Goal: Information Seeking & Learning: Learn about a topic

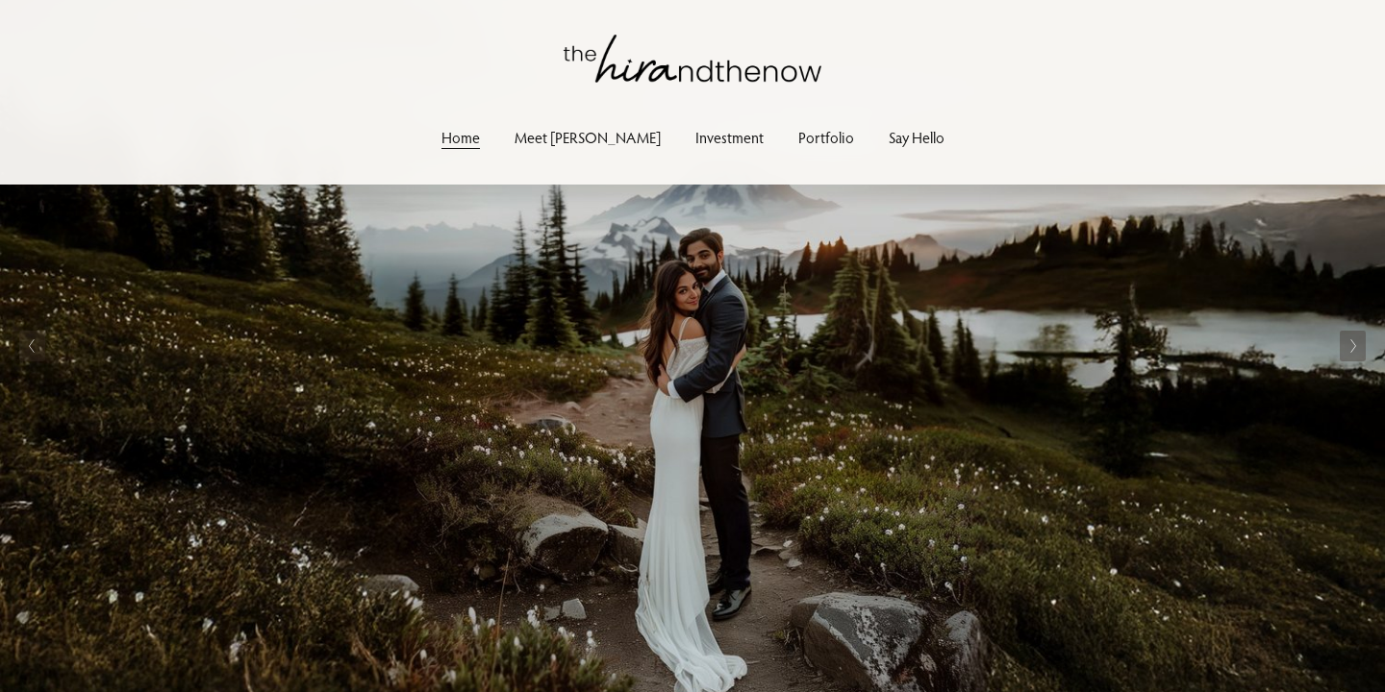
click at [798, 136] on link "Portfolio" at bounding box center [826, 137] width 56 height 26
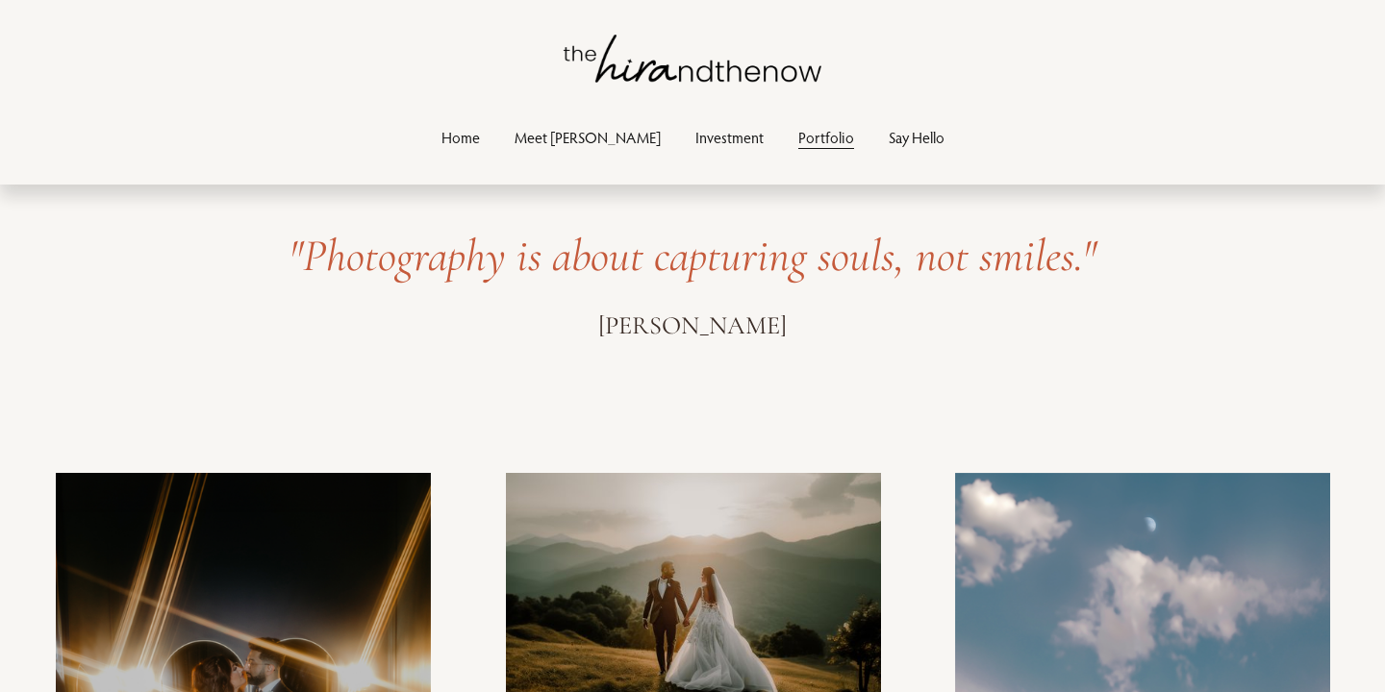
click at [695, 144] on link "Investment" at bounding box center [729, 137] width 68 height 26
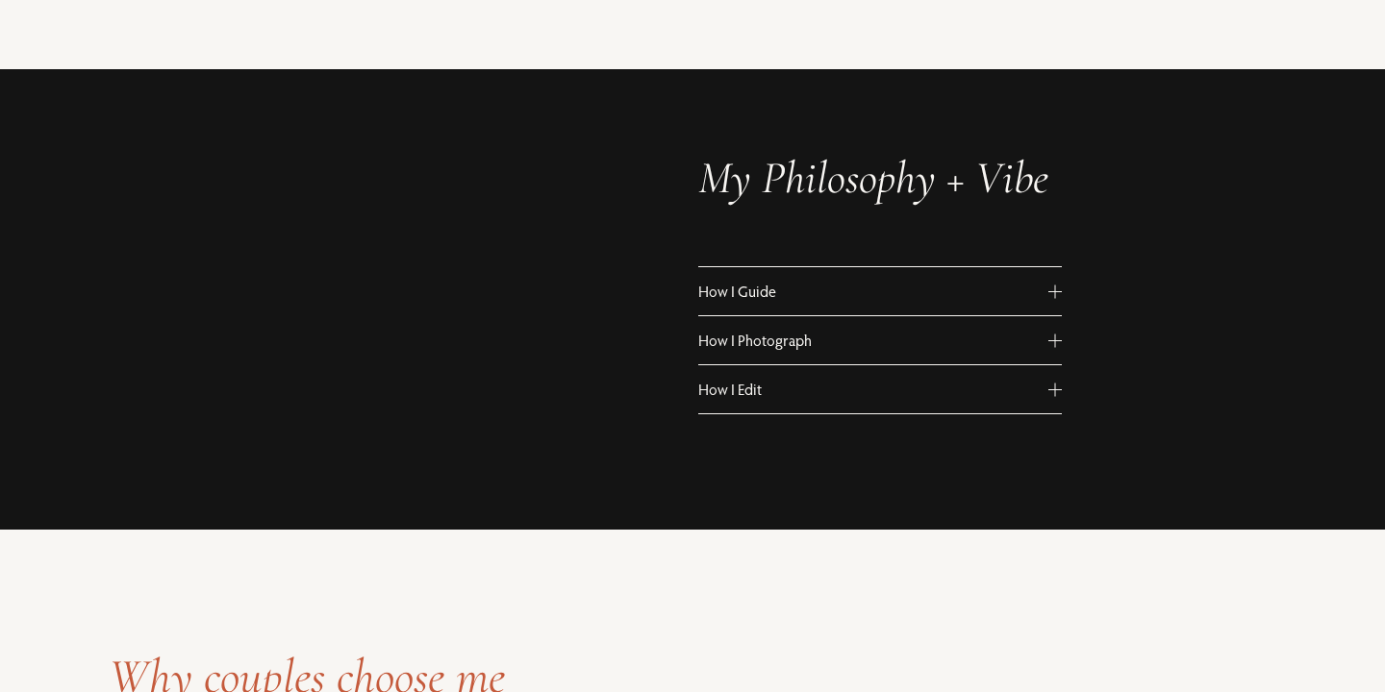
scroll to position [1054, 0]
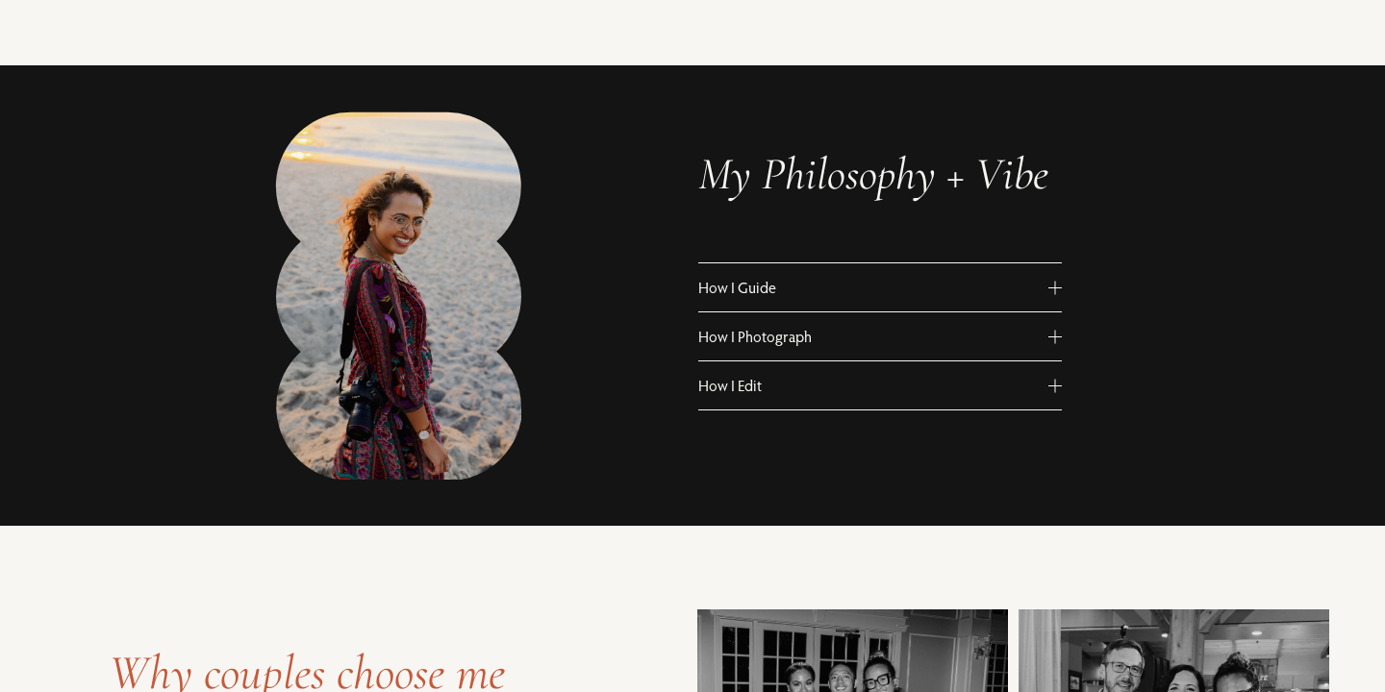
click at [744, 287] on span "How I Guide" at bounding box center [873, 287] width 351 height 19
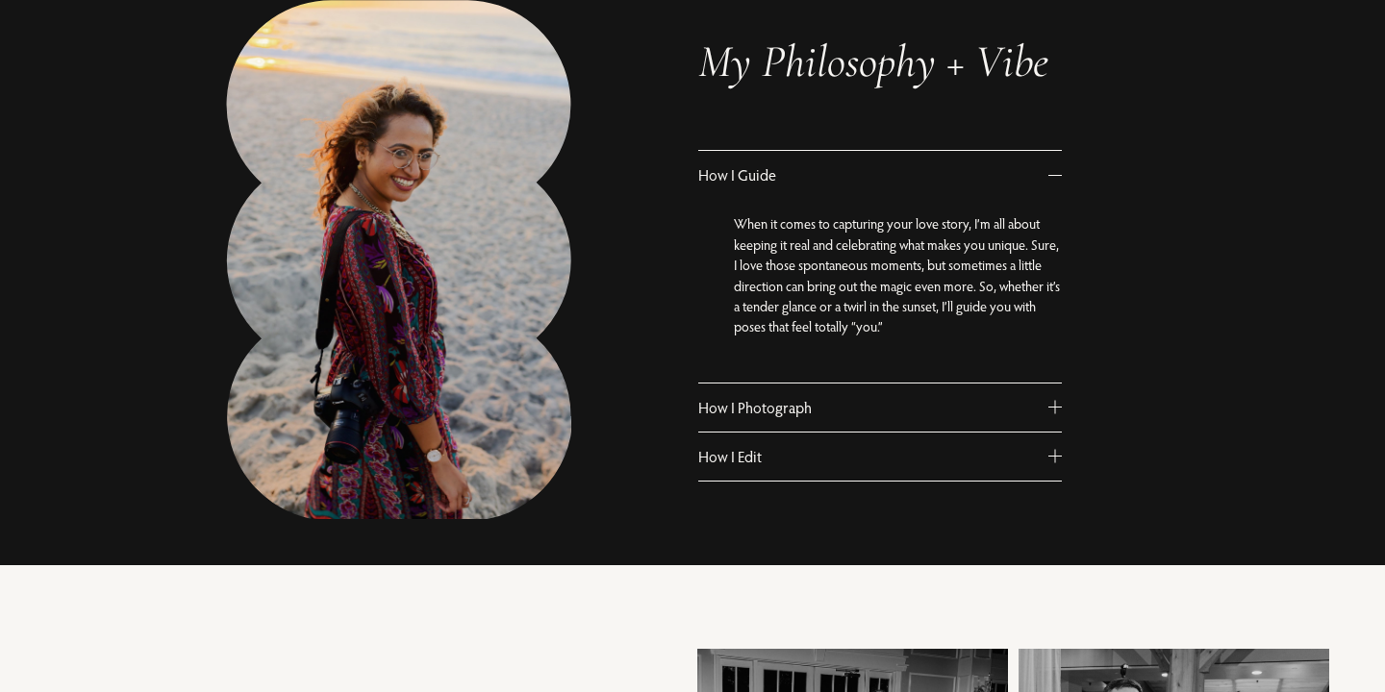
scroll to position [1167, 0]
click at [728, 407] on span "How I Photograph" at bounding box center [873, 406] width 351 height 19
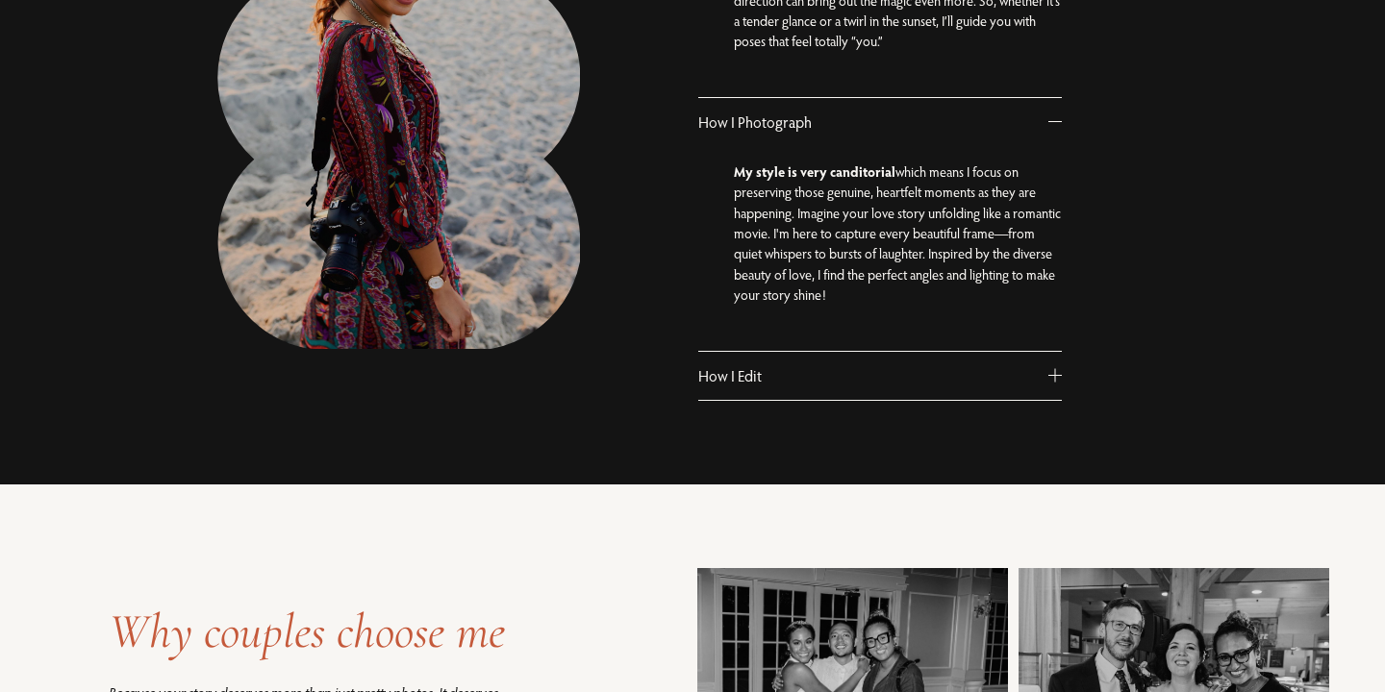
scroll to position [1454, 0]
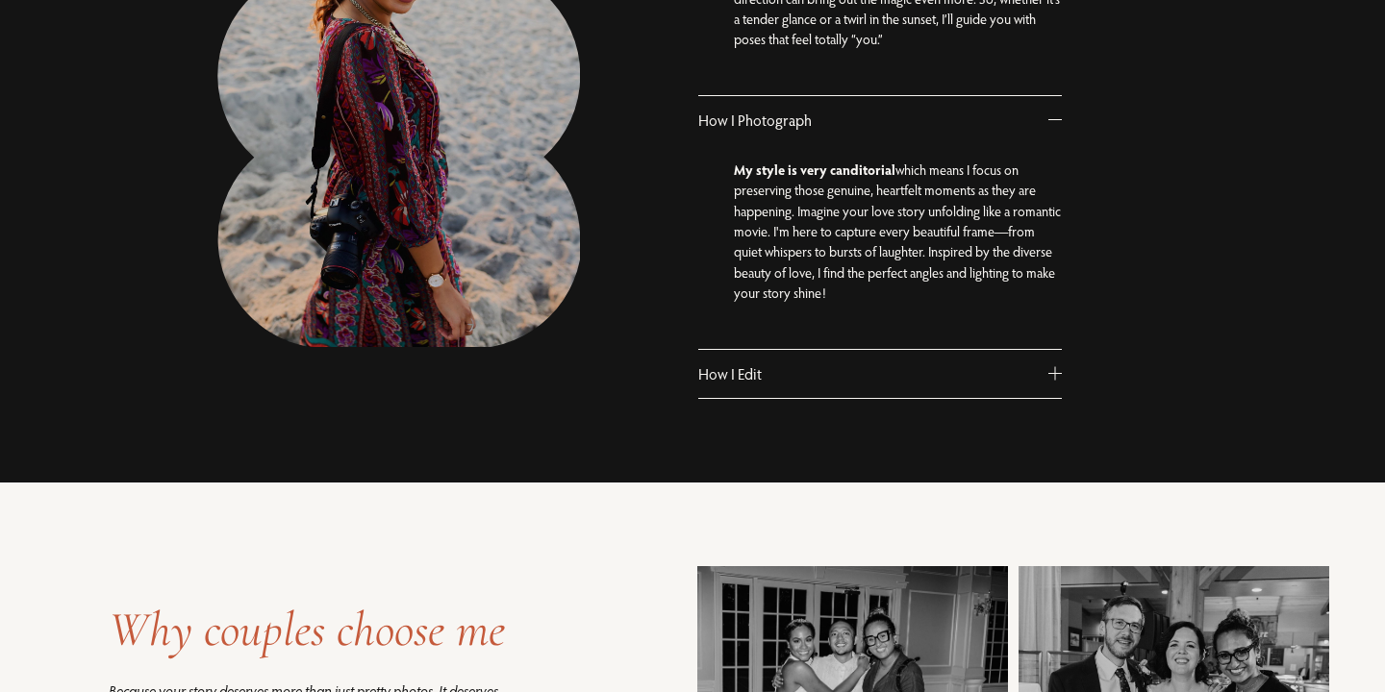
click at [743, 386] on button "How I Edit" at bounding box center [880, 374] width 364 height 48
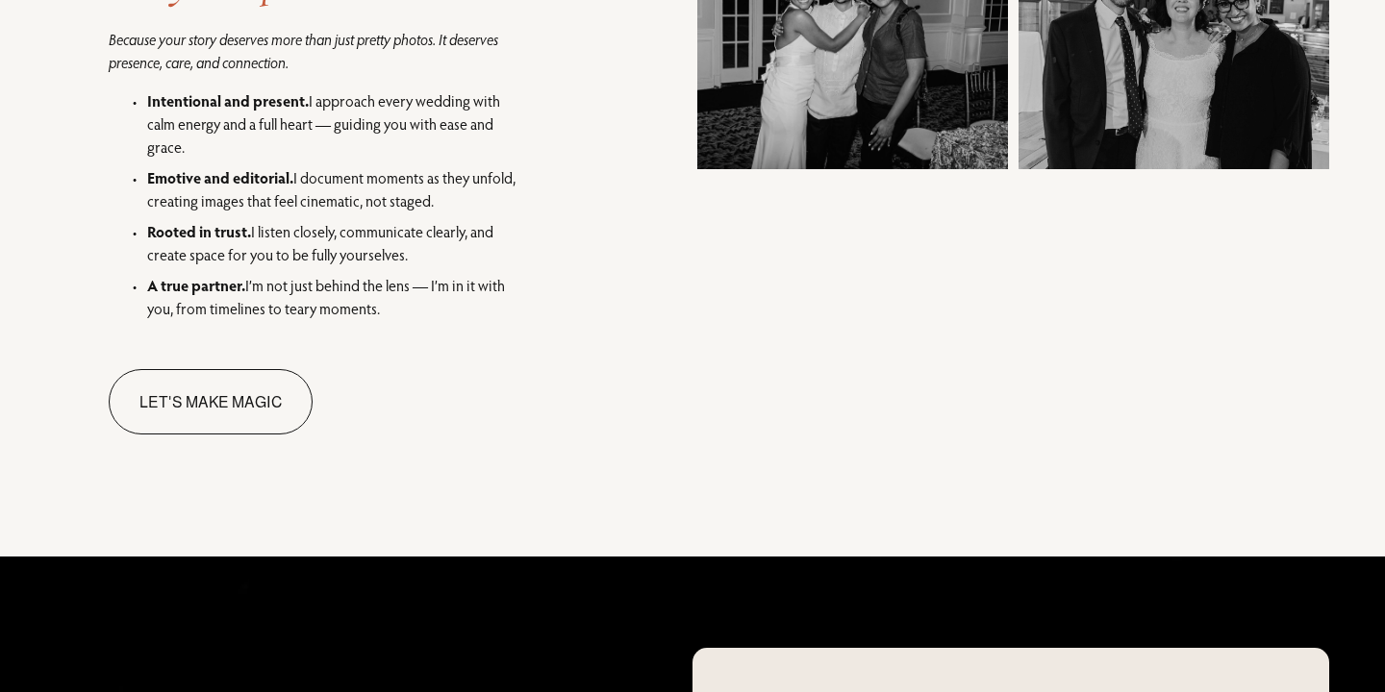
scroll to position [2273, 0]
